Goal: Task Accomplishment & Management: Use online tool/utility

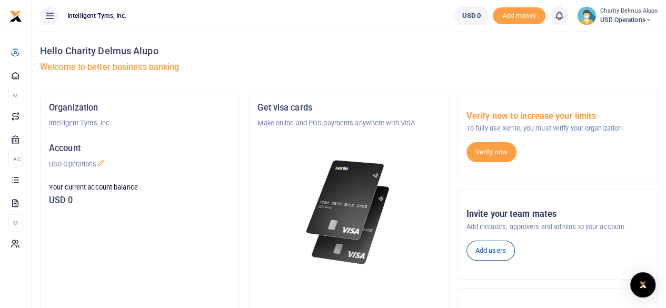
click at [635, 18] on span "USD Operations" at bounding box center [628, 19] width 57 height 9
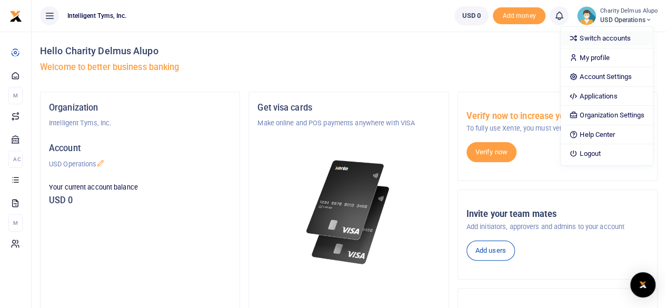
click at [614, 38] on link "Switch accounts" at bounding box center [607, 38] width 92 height 15
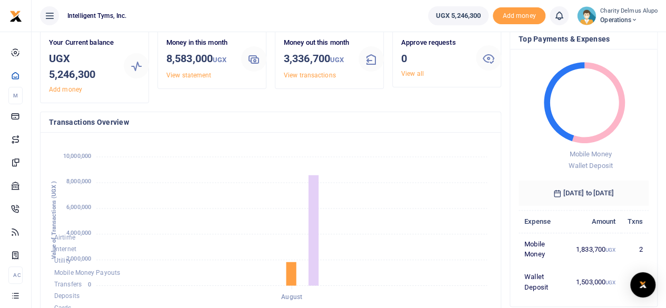
scroll to position [46, 0]
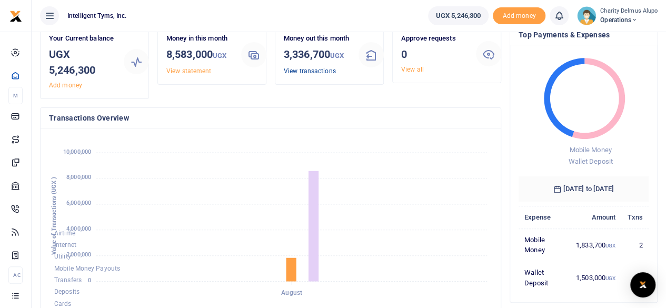
click at [328, 75] on link "View transactions" at bounding box center [310, 70] width 52 height 7
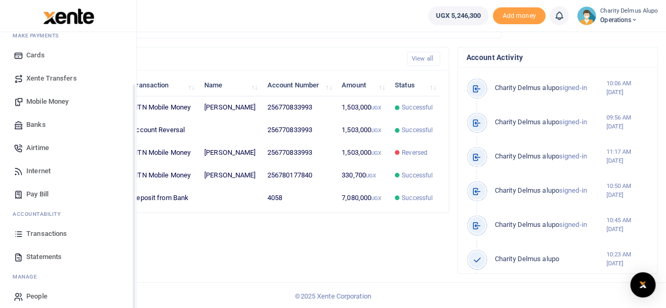
scroll to position [64, 0]
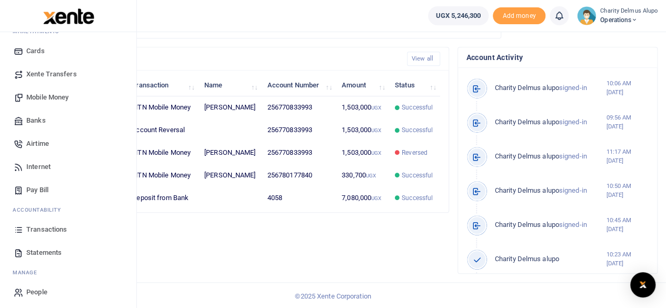
click at [57, 77] on span "Xente Transfers" at bounding box center [51, 74] width 51 height 11
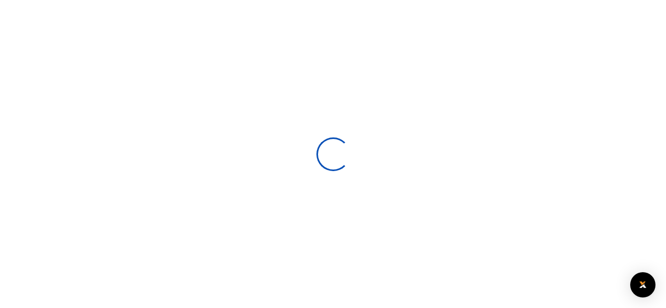
select select
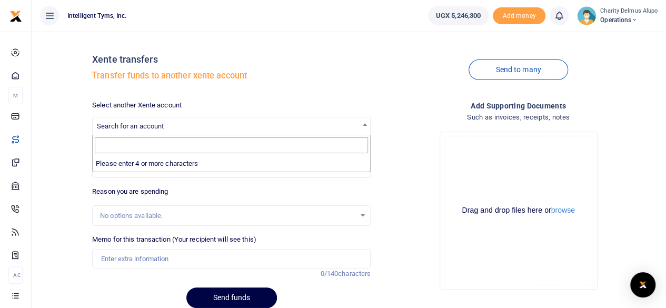
click at [126, 129] on span "Search for an account" at bounding box center [130, 126] width 67 height 8
click at [126, 145] on input "Search" at bounding box center [231, 145] width 273 height 16
type input "s"
type input "PAYMENT DETAILS Bank: Stanbic Bank Account Name: FINANCIAL TECHNOLOGY SERVICE P…"
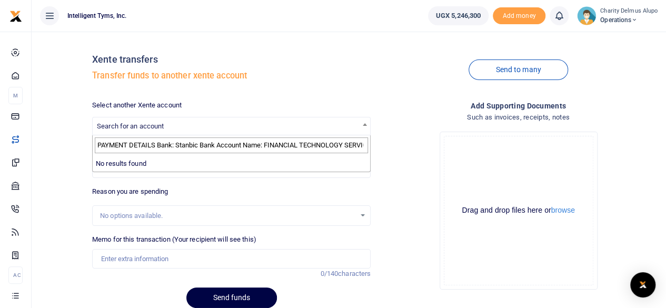
scroll to position [0, 1]
click at [147, 147] on input "PAYMENT DETAILS Bank: Stanbic Bank Account Name: FINANCIAL TECHNOLOGY SERVICE P…" at bounding box center [231, 145] width 273 height 16
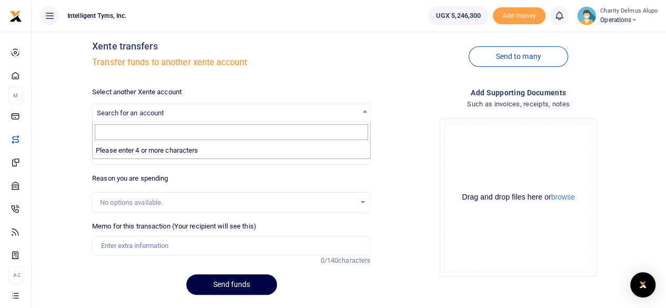
scroll to position [14, 0]
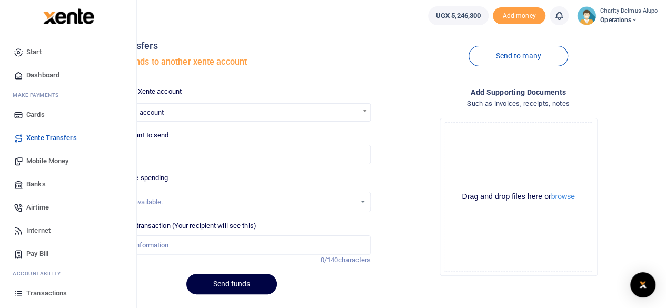
drag, startPoint x: 40, startPoint y: 160, endPoint x: 31, endPoint y: 183, distance: 25.0
click at [31, 183] on span "Banks" at bounding box center [35, 184] width 19 height 11
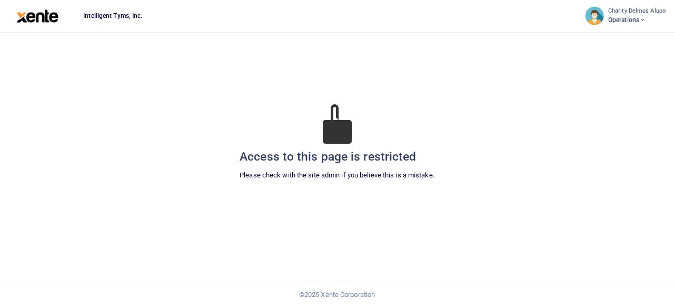
click at [48, 22] on img at bounding box center [37, 15] width 43 height 13
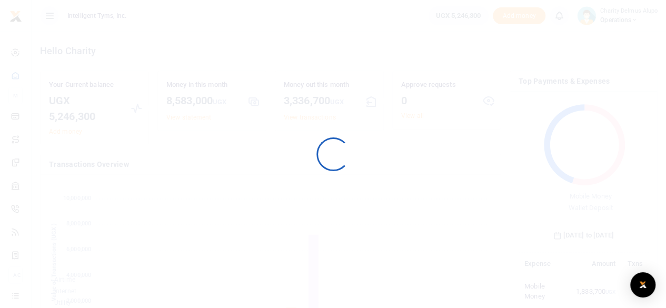
scroll to position [140, 122]
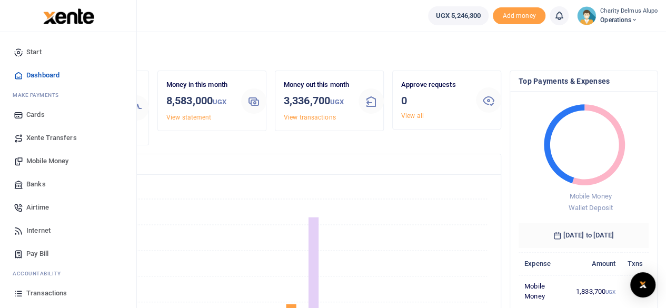
click at [36, 184] on span "Banks" at bounding box center [35, 184] width 19 height 11
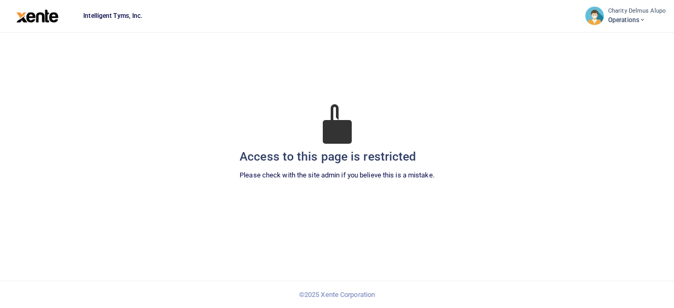
click at [329, 190] on div "Access to this page is restricted Please check with the site admin if you belie…" at bounding box center [336, 155] width 657 height 246
click at [343, 172] on p "Please check with the site admin if you believe this is a mistake." at bounding box center [337, 175] width 195 height 11
click at [350, 185] on div "Access to this page is restricted Please check with the site admin if you belie…" at bounding box center [337, 167] width 195 height 46
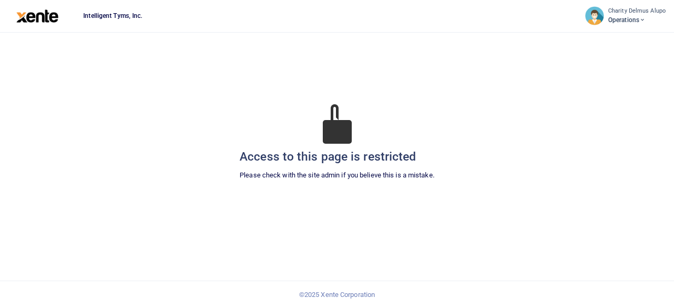
click at [350, 185] on div "Access to this page is restricted Please check with the site admin if you belie…" at bounding box center [337, 167] width 195 height 46
click at [252, 172] on p "Please check with the site admin if you believe this is a mistake." at bounding box center [337, 175] width 195 height 11
click at [265, 188] on div "Access to this page is restricted Please check with the site admin if you belie…" at bounding box center [337, 167] width 195 height 46
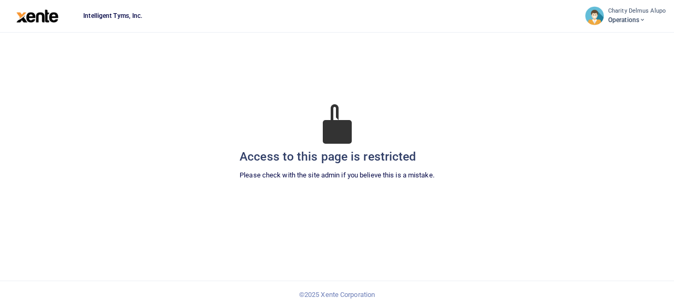
drag, startPoint x: 33, startPoint y: 8, endPoint x: 32, endPoint y: 19, distance: 11.6
click at [32, 19] on div at bounding box center [37, 16] width 75 height 32
click at [32, 19] on img at bounding box center [37, 15] width 43 height 13
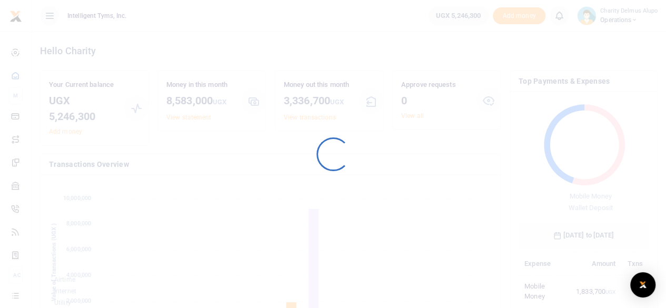
scroll to position [8, 8]
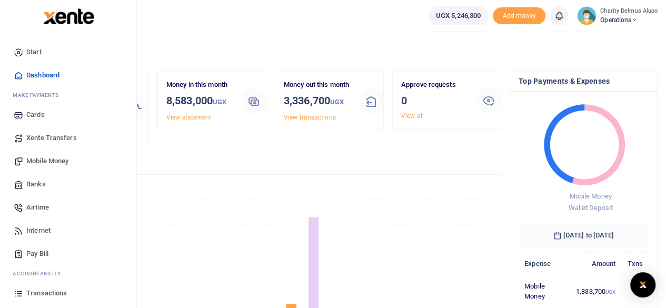
click at [35, 182] on span "Banks" at bounding box center [35, 184] width 19 height 11
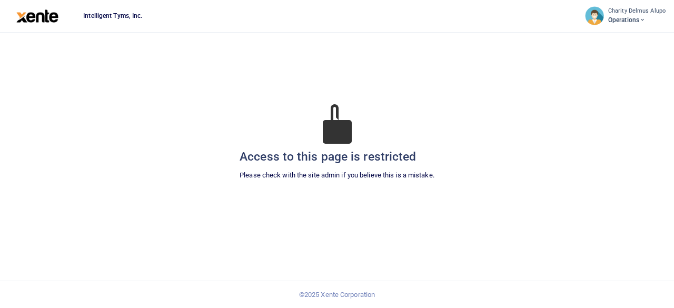
click at [28, 19] on img at bounding box center [37, 15] width 43 height 13
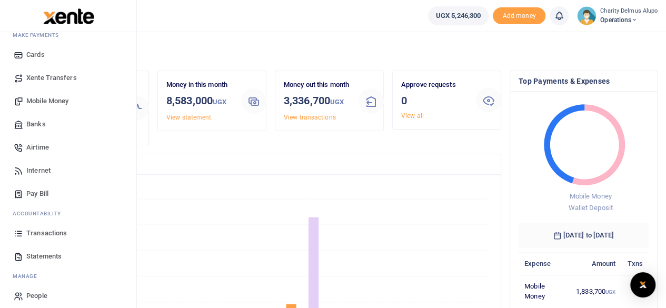
scroll to position [67, 0]
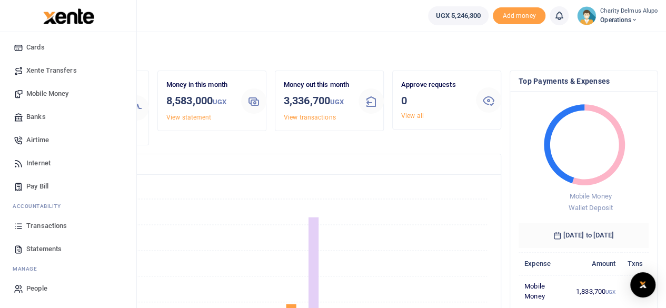
click at [57, 229] on span "Transactions" at bounding box center [46, 226] width 41 height 11
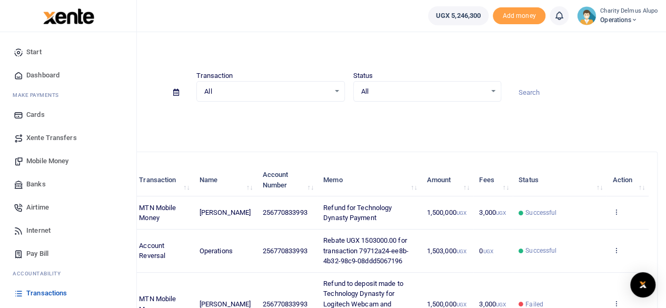
click at [32, 183] on span "Banks" at bounding box center [35, 184] width 19 height 11
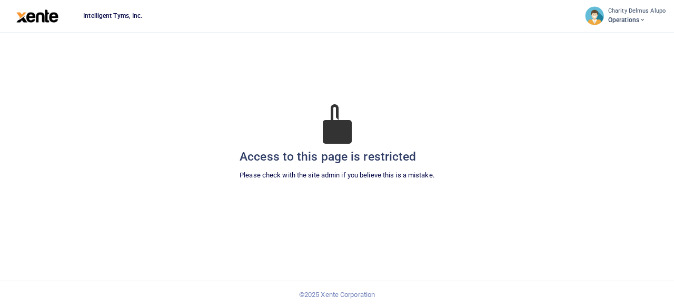
click at [46, 23] on div at bounding box center [37, 16] width 75 height 32
click at [46, 16] on img at bounding box center [37, 15] width 43 height 13
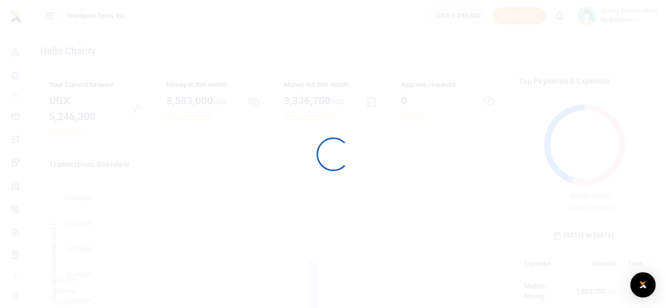
scroll to position [140, 122]
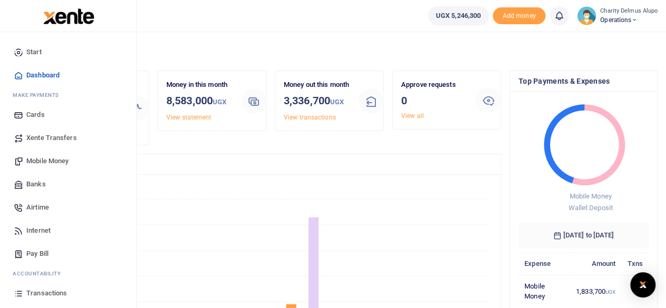
click at [46, 158] on span "Mobile Money" at bounding box center [47, 161] width 42 height 11
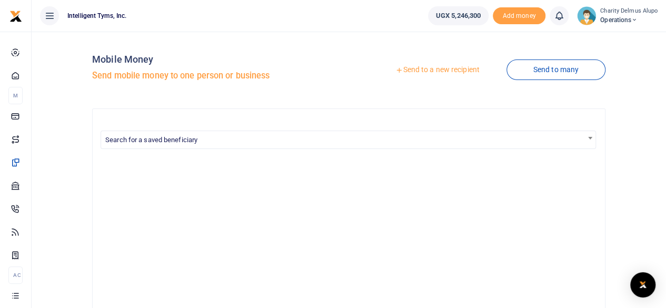
click at [422, 64] on link "Send to a new recipient" at bounding box center [437, 70] width 137 height 19
